Goal: Task Accomplishment & Management: Use online tool/utility

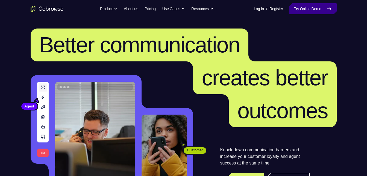
click at [303, 8] on link "Try Online Demo" at bounding box center [313, 8] width 47 height 11
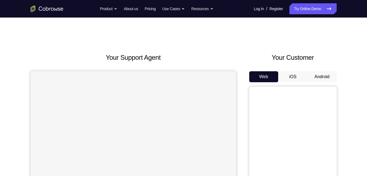
click at [329, 73] on button "Android" at bounding box center [322, 76] width 29 height 11
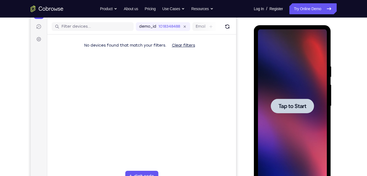
click at [319, 90] on div at bounding box center [292, 105] width 69 height 153
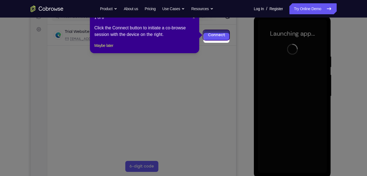
scroll to position [73, 0]
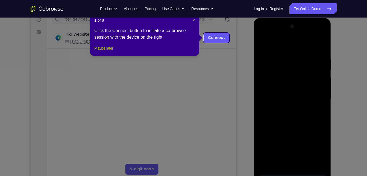
click at [105, 51] on button "Maybe later" at bounding box center [103, 48] width 19 height 7
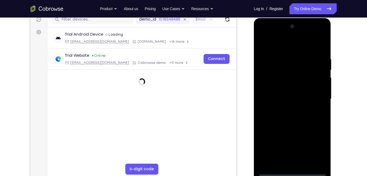
click at [293, 172] on div at bounding box center [292, 98] width 69 height 153
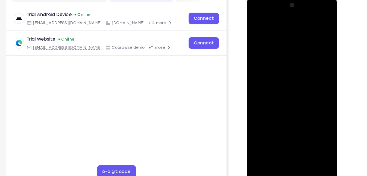
scroll to position [70, 0]
click at [309, 127] on div at bounding box center [286, 75] width 69 height 153
click at [270, 24] on div at bounding box center [286, 75] width 69 height 153
click at [309, 75] on div at bounding box center [286, 75] width 69 height 153
click at [279, 84] on div at bounding box center [286, 75] width 69 height 153
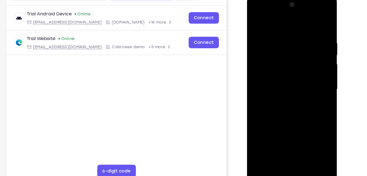
click at [280, 70] on div at bounding box center [286, 75] width 69 height 153
click at [280, 75] on div at bounding box center [286, 75] width 69 height 153
click at [297, 96] on div at bounding box center [286, 75] width 69 height 153
click at [286, 100] on div at bounding box center [286, 75] width 69 height 153
drag, startPoint x: 312, startPoint y: 82, endPoint x: 314, endPoint y: 55, distance: 27.7
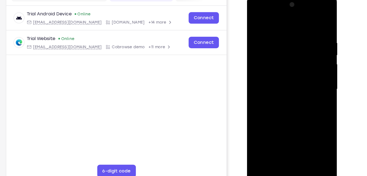
click at [314, 55] on div at bounding box center [286, 75] width 69 height 153
click at [315, 74] on div at bounding box center [286, 75] width 69 height 153
click at [286, 70] on div at bounding box center [286, 75] width 69 height 153
click at [316, 72] on div at bounding box center [286, 75] width 69 height 153
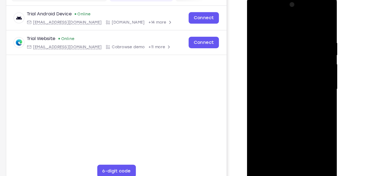
drag, startPoint x: 300, startPoint y: 36, endPoint x: 300, endPoint y: 65, distance: 29.3
click at [300, 65] on div at bounding box center [286, 75] width 69 height 153
click at [276, 31] on div at bounding box center [286, 75] width 69 height 153
click at [315, 41] on div at bounding box center [286, 75] width 69 height 153
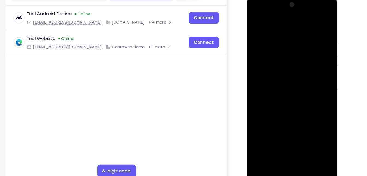
click at [314, 64] on div at bounding box center [286, 75] width 69 height 153
click at [313, 138] on div at bounding box center [286, 75] width 69 height 153
click at [308, 137] on div at bounding box center [286, 75] width 69 height 153
click at [308, 139] on div at bounding box center [286, 75] width 69 height 153
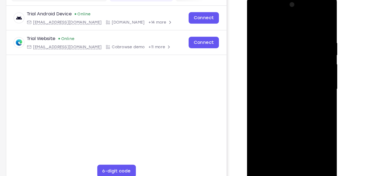
click at [314, 22] on div at bounding box center [286, 75] width 69 height 153
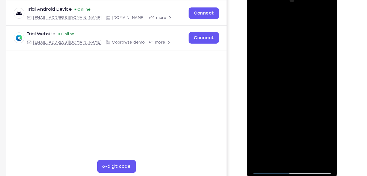
scroll to position [73, 0]
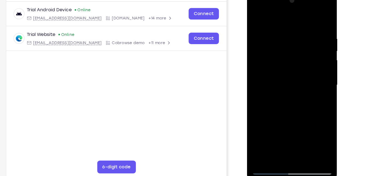
click at [300, 138] on div at bounding box center [286, 71] width 69 height 153
click at [285, 101] on div at bounding box center [286, 71] width 69 height 153
click at [287, 69] on div at bounding box center [286, 71] width 69 height 153
click at [273, 134] on div at bounding box center [286, 71] width 69 height 153
click at [264, 118] on div at bounding box center [286, 71] width 69 height 153
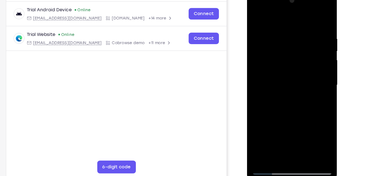
click at [302, 102] on div at bounding box center [286, 71] width 69 height 153
click at [301, 102] on div at bounding box center [286, 71] width 69 height 153
click at [257, 20] on div at bounding box center [286, 71] width 69 height 153
click at [258, 17] on div at bounding box center [286, 71] width 69 height 153
click at [318, 17] on div at bounding box center [286, 71] width 69 height 153
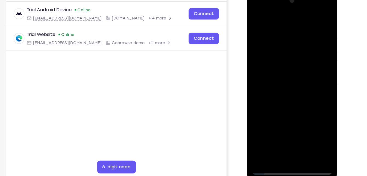
click at [256, 17] on div at bounding box center [286, 71] width 69 height 153
drag, startPoint x: 293, startPoint y: 125, endPoint x: 290, endPoint y: 27, distance: 98.3
click at [290, 27] on div at bounding box center [286, 71] width 69 height 153
drag, startPoint x: 284, startPoint y: 112, endPoint x: 286, endPoint y: 59, distance: 52.9
click at [286, 59] on div at bounding box center [286, 71] width 69 height 153
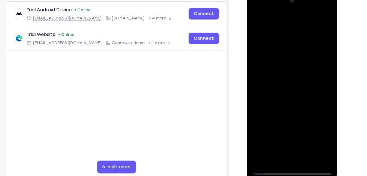
drag, startPoint x: 293, startPoint y: 112, endPoint x: 295, endPoint y: 26, distance: 86.2
click at [295, 26] on div at bounding box center [286, 71] width 69 height 153
drag, startPoint x: 288, startPoint y: 115, endPoint x: 292, endPoint y: 25, distance: 90.7
click at [292, 25] on div at bounding box center [286, 71] width 69 height 153
drag, startPoint x: 286, startPoint y: 118, endPoint x: 294, endPoint y: 29, distance: 89.3
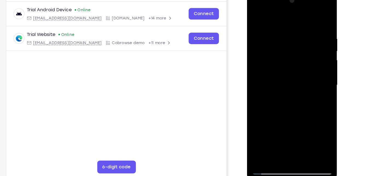
click at [294, 29] on div at bounding box center [286, 71] width 69 height 153
drag, startPoint x: 285, startPoint y: 114, endPoint x: 288, endPoint y: 16, distance: 98.0
click at [288, 16] on div at bounding box center [286, 71] width 69 height 153
drag, startPoint x: 296, startPoint y: 116, endPoint x: 295, endPoint y: 75, distance: 41.0
click at [295, 75] on div at bounding box center [286, 71] width 69 height 153
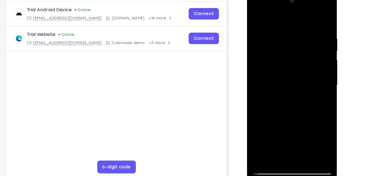
drag, startPoint x: 289, startPoint y: 115, endPoint x: 289, endPoint y: 44, distance: 71.1
click at [289, 44] on div at bounding box center [286, 71] width 69 height 153
drag, startPoint x: 288, startPoint y: 111, endPoint x: 288, endPoint y: 57, distance: 53.4
click at [288, 57] on div at bounding box center [286, 71] width 69 height 153
drag, startPoint x: 307, startPoint y: 37, endPoint x: 307, endPoint y: 71, distance: 34.2
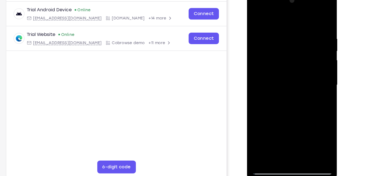
click at [307, 71] on div at bounding box center [286, 71] width 69 height 153
click at [316, 73] on div at bounding box center [286, 71] width 69 height 153
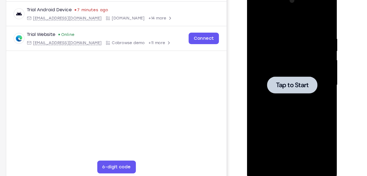
click at [278, 48] on div at bounding box center [286, 71] width 69 height 153
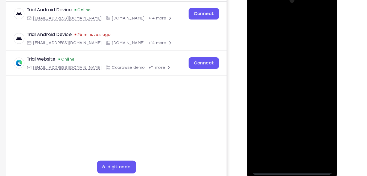
click at [286, 143] on div at bounding box center [286, 71] width 69 height 153
click at [312, 118] on div at bounding box center [286, 71] width 69 height 153
click at [279, 17] on div at bounding box center [286, 71] width 69 height 153
click at [308, 69] on div at bounding box center [286, 71] width 69 height 153
click at [280, 82] on div at bounding box center [286, 71] width 69 height 153
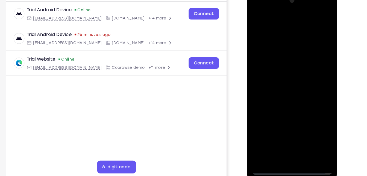
click at [279, 69] on div at bounding box center [286, 71] width 69 height 153
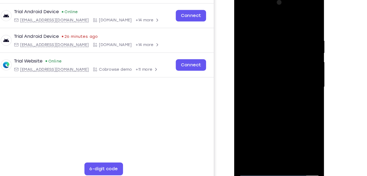
scroll to position [72, 0]
click at [274, 88] on div at bounding box center [273, 73] width 69 height 153
click at [274, 92] on div at bounding box center [273, 73] width 69 height 153
click at [274, 96] on div at bounding box center [273, 73] width 69 height 153
click at [275, 97] on div at bounding box center [273, 73] width 69 height 153
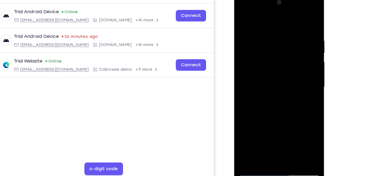
click at [267, 31] on div at bounding box center [273, 73] width 69 height 153
click at [301, 20] on div at bounding box center [273, 73] width 69 height 153
click at [295, 11] on div at bounding box center [273, 73] width 69 height 153
click at [246, 9] on div at bounding box center [273, 73] width 69 height 153
click at [267, 54] on div at bounding box center [273, 73] width 69 height 153
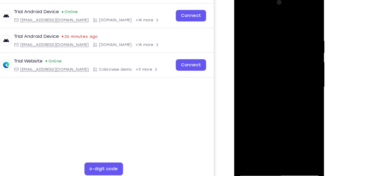
click at [273, 74] on div at bounding box center [273, 73] width 69 height 153
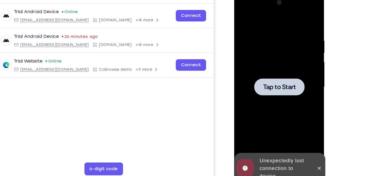
click at [274, 81] on div at bounding box center [273, 73] width 69 height 153
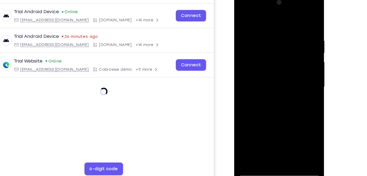
click at [274, 144] on div at bounding box center [273, 73] width 69 height 153
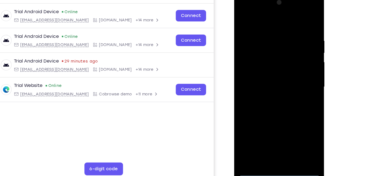
click at [272, 144] on div at bounding box center [273, 73] width 69 height 153
click at [298, 123] on div at bounding box center [273, 73] width 69 height 153
click at [247, 18] on div at bounding box center [273, 73] width 69 height 153
click at [250, 55] on div at bounding box center [273, 73] width 69 height 153
click at [258, 77] on div at bounding box center [273, 73] width 69 height 153
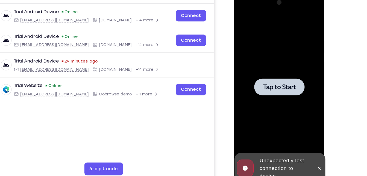
click at [258, 77] on div at bounding box center [272, 73] width 43 height 15
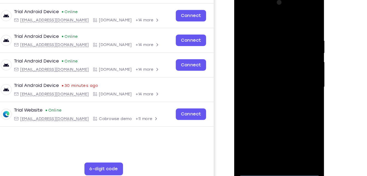
click at [274, 147] on div at bounding box center [273, 73] width 69 height 153
click at [297, 122] on div at bounding box center [273, 73] width 69 height 153
click at [256, 22] on div at bounding box center [273, 73] width 69 height 153
click at [245, 53] on div at bounding box center [273, 73] width 69 height 153
click at [258, 72] on div at bounding box center [273, 73] width 69 height 153
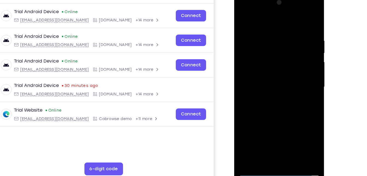
click at [261, 79] on div at bounding box center [273, 73] width 69 height 153
drag, startPoint x: 272, startPoint y: 118, endPoint x: 276, endPoint y: 60, distance: 58.4
click at [276, 60] on div at bounding box center [273, 73] width 69 height 153
click at [276, 134] on div at bounding box center [273, 73] width 69 height 153
click at [290, 25] on div at bounding box center [273, 73] width 69 height 153
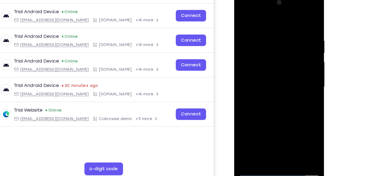
click at [245, 16] on div at bounding box center [273, 73] width 69 height 153
drag, startPoint x: 296, startPoint y: 102, endPoint x: 295, endPoint y: 54, distance: 48.7
click at [295, 54] on div at bounding box center [273, 73] width 69 height 153
drag, startPoint x: 285, startPoint y: 101, endPoint x: 287, endPoint y: 70, distance: 31.0
click at [287, 70] on div at bounding box center [273, 73] width 69 height 153
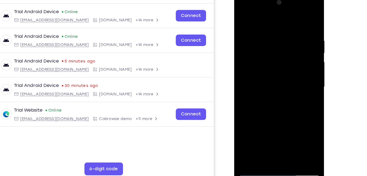
drag, startPoint x: 276, startPoint y: 96, endPoint x: 279, endPoint y: 30, distance: 65.8
click at [279, 30] on div at bounding box center [273, 73] width 69 height 153
drag, startPoint x: 277, startPoint y: 120, endPoint x: 287, endPoint y: 36, distance: 84.6
click at [287, 36] on div at bounding box center [273, 73] width 69 height 153
drag, startPoint x: 278, startPoint y: 118, endPoint x: 287, endPoint y: 37, distance: 81.7
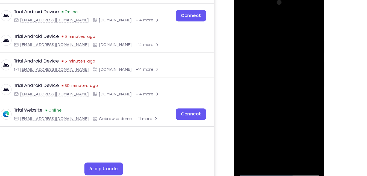
click at [287, 37] on div at bounding box center [273, 73] width 69 height 153
drag, startPoint x: 279, startPoint y: 114, endPoint x: 286, endPoint y: 31, distance: 82.9
click at [286, 31] on div at bounding box center [273, 73] width 69 height 153
drag, startPoint x: 275, startPoint y: 108, endPoint x: 280, endPoint y: 51, distance: 57.7
click at [280, 51] on div at bounding box center [273, 73] width 69 height 153
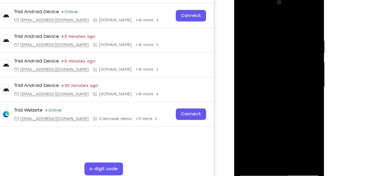
drag, startPoint x: 273, startPoint y: 19, endPoint x: 274, endPoint y: 42, distance: 23.0
click at [274, 42] on div at bounding box center [273, 73] width 69 height 153
click at [270, 38] on div at bounding box center [273, 73] width 69 height 153
drag, startPoint x: 273, startPoint y: 122, endPoint x: 279, endPoint y: 46, distance: 76.6
click at [279, 46] on div at bounding box center [273, 73] width 69 height 153
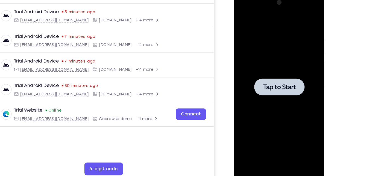
click at [282, 33] on div at bounding box center [273, 73] width 69 height 153
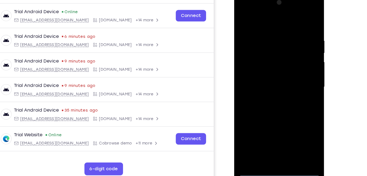
click at [272, 146] on div at bounding box center [273, 73] width 69 height 153
click at [294, 125] on div at bounding box center [273, 73] width 69 height 153
click at [265, 23] on div at bounding box center [273, 73] width 69 height 153
click at [249, 52] on div at bounding box center [273, 73] width 69 height 153
click at [262, 73] on div at bounding box center [273, 73] width 69 height 153
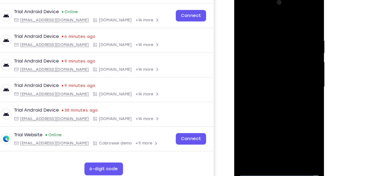
click at [264, 79] on div at bounding box center [273, 73] width 69 height 153
drag, startPoint x: 268, startPoint y: 18, endPoint x: 268, endPoint y: 3, distance: 15.0
click at [268, 3] on div at bounding box center [273, 73] width 69 height 153
drag, startPoint x: 269, startPoint y: 89, endPoint x: 282, endPoint y: 34, distance: 56.7
click at [282, 34] on div at bounding box center [273, 73] width 69 height 153
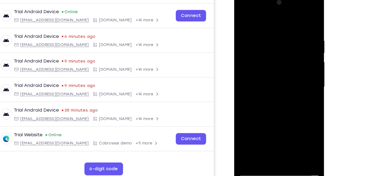
click at [272, 134] on div at bounding box center [273, 73] width 69 height 153
drag, startPoint x: 292, startPoint y: 99, endPoint x: 295, endPoint y: 71, distance: 28.3
click at [295, 71] on div at bounding box center [273, 73] width 69 height 153
drag, startPoint x: 280, startPoint y: 116, endPoint x: 291, endPoint y: 28, distance: 88.2
click at [291, 28] on div at bounding box center [273, 73] width 69 height 153
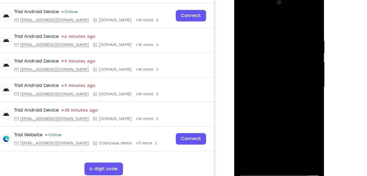
drag, startPoint x: 276, startPoint y: 120, endPoint x: 286, endPoint y: 63, distance: 58.4
click at [286, 63] on div at bounding box center [273, 73] width 69 height 153
click at [252, 51] on div at bounding box center [273, 73] width 69 height 153
drag, startPoint x: 291, startPoint y: 76, endPoint x: 289, endPoint y: 44, distance: 31.6
click at [289, 44] on div at bounding box center [273, 73] width 69 height 153
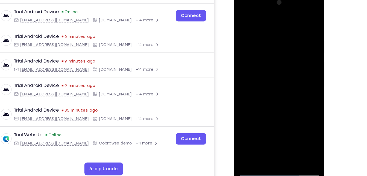
drag, startPoint x: 283, startPoint y: 100, endPoint x: 289, endPoint y: 56, distance: 44.8
click at [289, 56] on div at bounding box center [273, 73] width 69 height 153
drag, startPoint x: 268, startPoint y: 128, endPoint x: 282, endPoint y: 27, distance: 102.6
click at [282, 27] on div at bounding box center [273, 73] width 69 height 153
drag, startPoint x: 276, startPoint y: 114, endPoint x: 290, endPoint y: 16, distance: 99.0
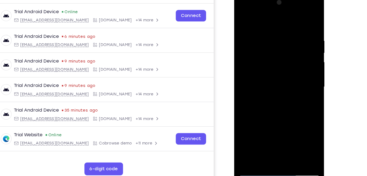
click at [290, 16] on div at bounding box center [273, 73] width 69 height 153
drag, startPoint x: 282, startPoint y: 86, endPoint x: 283, endPoint y: 23, distance: 62.9
click at [283, 23] on div at bounding box center [273, 73] width 69 height 153
drag, startPoint x: 277, startPoint y: 95, endPoint x: 288, endPoint y: 26, distance: 69.8
click at [288, 26] on div at bounding box center [273, 73] width 69 height 153
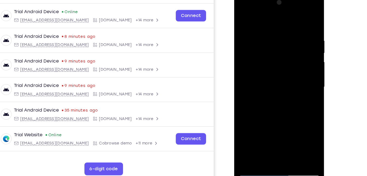
drag, startPoint x: 272, startPoint y: 118, endPoint x: 276, endPoint y: 38, distance: 80.8
click at [276, 38] on div at bounding box center [273, 73] width 69 height 153
click at [251, 73] on div at bounding box center [273, 73] width 69 height 153
drag, startPoint x: 282, startPoint y: 102, endPoint x: 271, endPoint y: 51, distance: 51.8
click at [271, 51] on div at bounding box center [273, 73] width 69 height 153
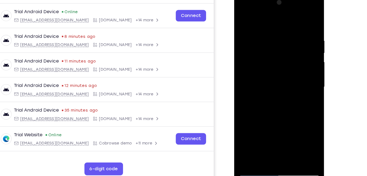
drag, startPoint x: 274, startPoint y: 115, endPoint x: 279, endPoint y: 38, distance: 77.3
click at [279, 38] on div at bounding box center [273, 73] width 69 height 153
drag, startPoint x: 276, startPoint y: 128, endPoint x: 287, endPoint y: 39, distance: 89.7
click at [287, 39] on div at bounding box center [273, 73] width 69 height 153
drag, startPoint x: 274, startPoint y: 125, endPoint x: 286, endPoint y: 35, distance: 90.2
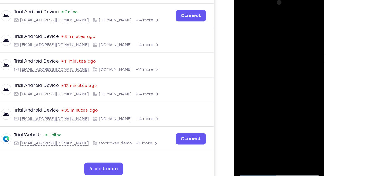
click at [286, 35] on div at bounding box center [273, 73] width 69 height 153
drag, startPoint x: 276, startPoint y: 120, endPoint x: 281, endPoint y: 79, distance: 41.0
click at [281, 79] on div at bounding box center [273, 73] width 69 height 153
click at [295, 79] on div at bounding box center [273, 73] width 69 height 153
click at [243, 18] on div at bounding box center [273, 73] width 69 height 153
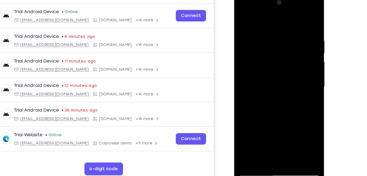
click at [293, 46] on div at bounding box center [273, 73] width 69 height 153
drag, startPoint x: 282, startPoint y: 90, endPoint x: 288, endPoint y: 39, distance: 51.9
click at [288, 39] on div at bounding box center [273, 73] width 69 height 153
click at [290, 42] on div at bounding box center [273, 73] width 69 height 153
click at [240, 17] on div at bounding box center [273, 73] width 69 height 153
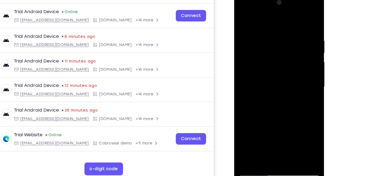
click at [284, 89] on div at bounding box center [273, 73] width 69 height 153
click at [243, 18] on div at bounding box center [273, 73] width 69 height 153
drag, startPoint x: 276, startPoint y: 109, endPoint x: 279, endPoint y: 51, distance: 58.6
click at [279, 51] on div at bounding box center [273, 73] width 69 height 153
click at [243, 18] on div at bounding box center [273, 73] width 69 height 153
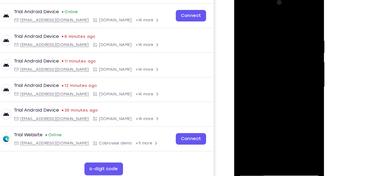
drag, startPoint x: 273, startPoint y: 112, endPoint x: 273, endPoint y: 38, distance: 73.6
click at [273, 38] on div at bounding box center [273, 73] width 69 height 153
drag, startPoint x: 275, startPoint y: 119, endPoint x: 285, endPoint y: 37, distance: 82.4
click at [285, 37] on div at bounding box center [273, 73] width 69 height 153
